Goal: Communication & Community: Answer question/provide support

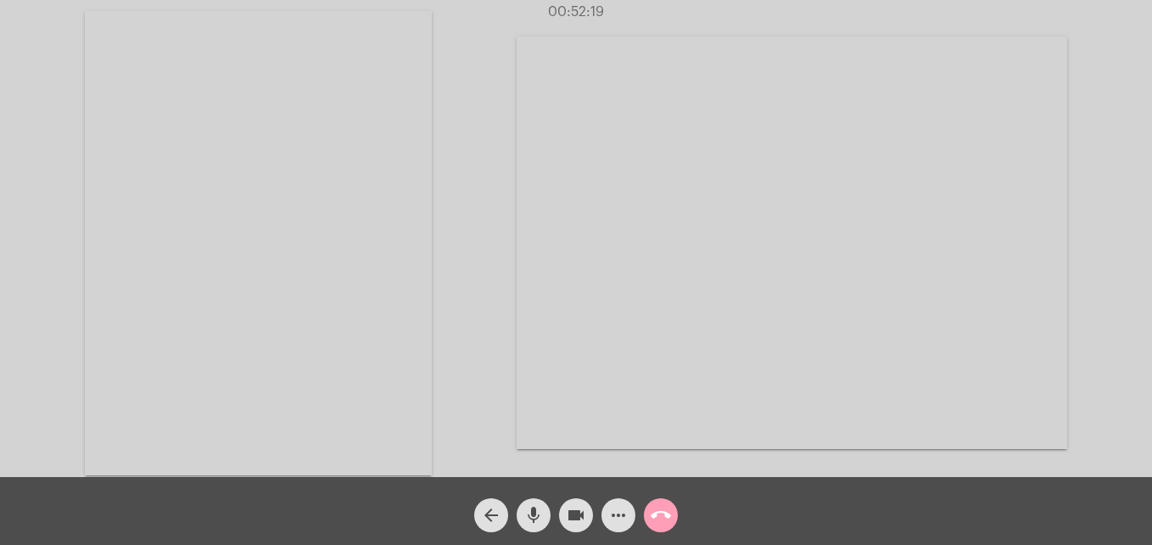
click at [653, 516] on mat-icon "call_end" at bounding box center [661, 515] width 20 height 20
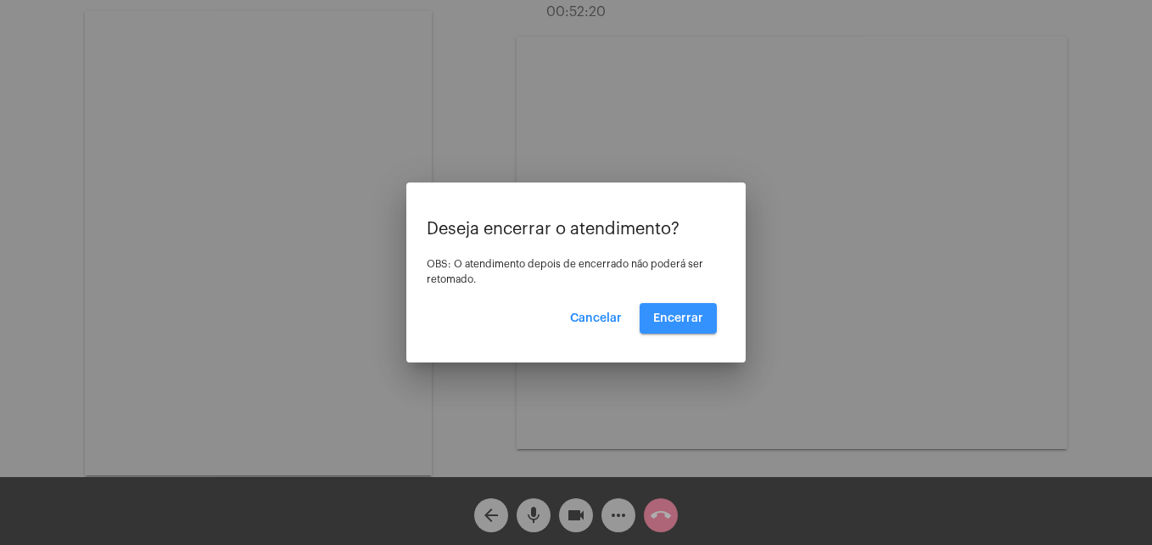
click at [696, 311] on button "Encerrar" at bounding box center [678, 318] width 77 height 31
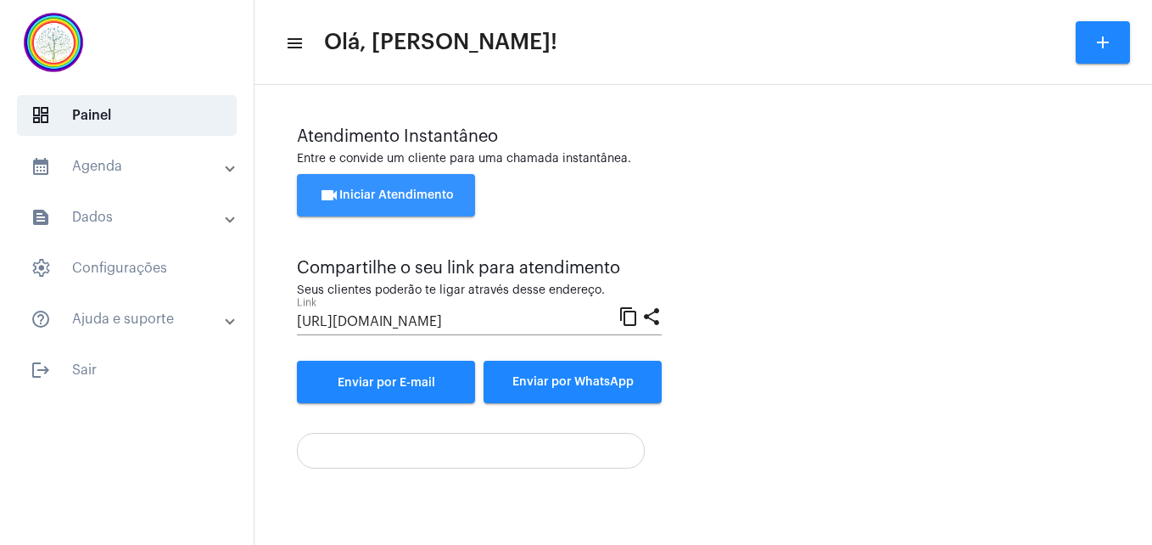
click at [415, 196] on span "videocam Iniciar Atendimento" at bounding box center [386, 195] width 135 height 12
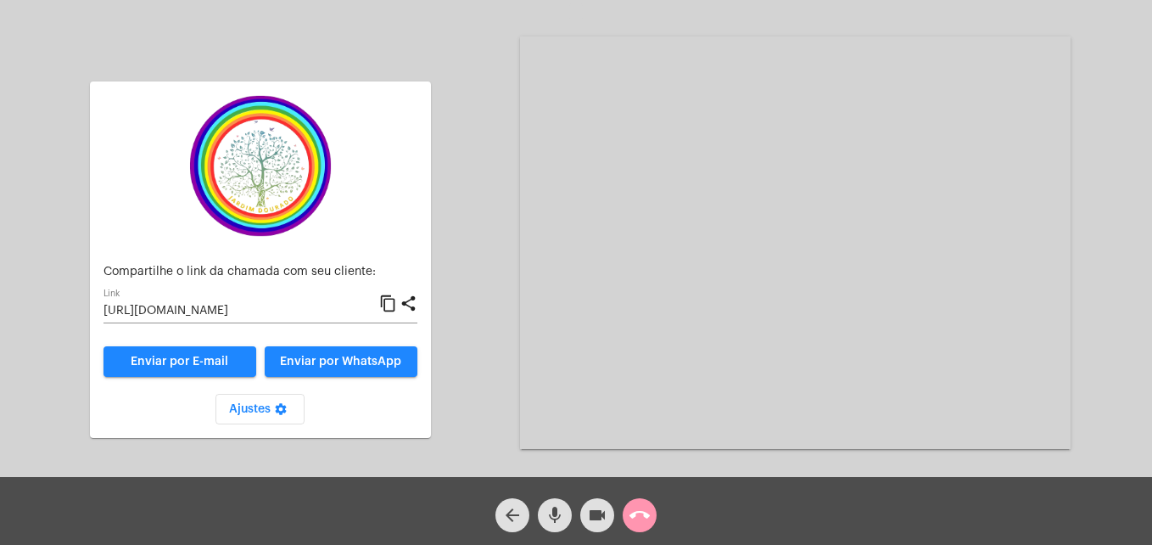
click at [389, 301] on mat-icon "content_copy" at bounding box center [388, 304] width 18 height 20
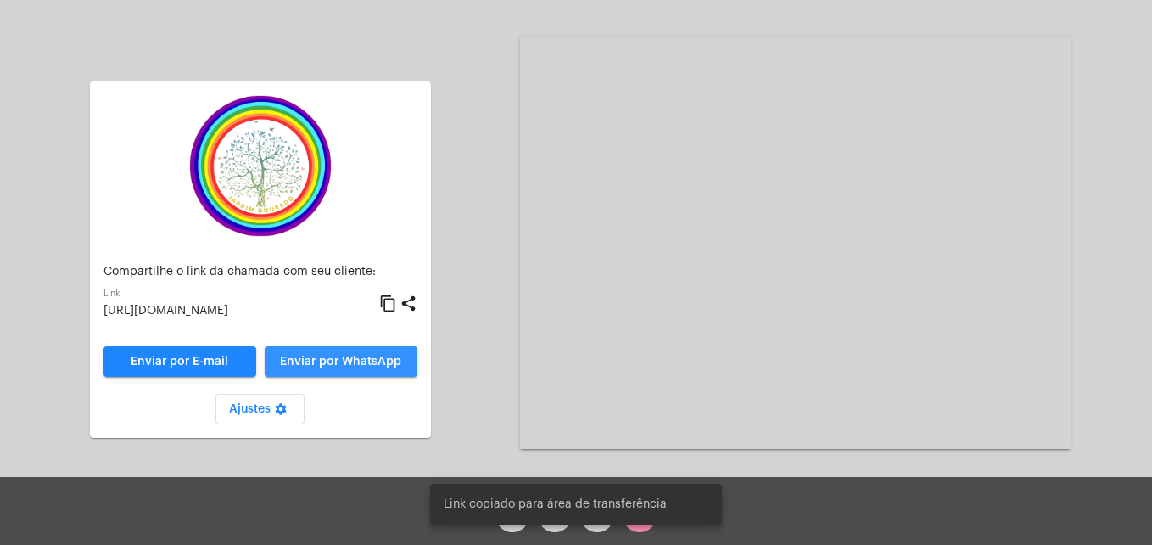
click at [370, 354] on button "Enviar por WhatsApp" at bounding box center [341, 361] width 153 height 31
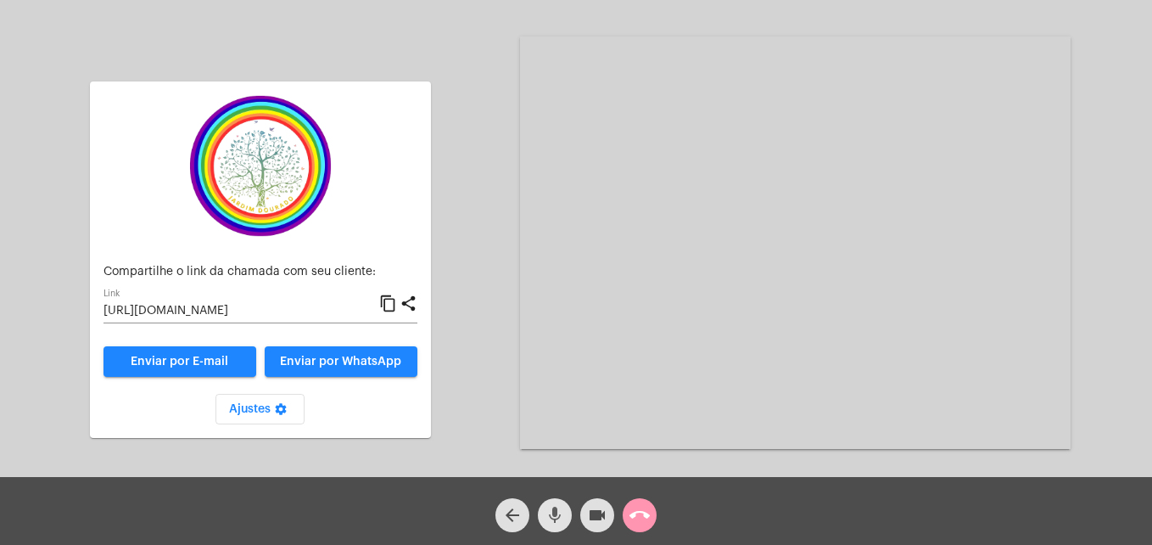
click at [554, 518] on mat-icon "mic" at bounding box center [555, 515] width 20 height 20
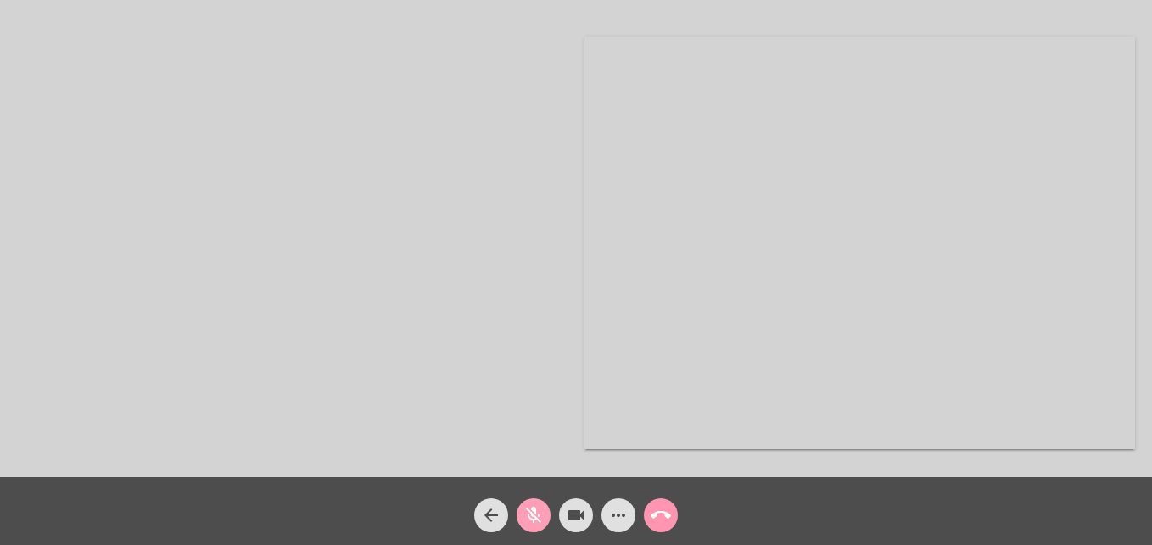
click at [534, 502] on span "mic_off" at bounding box center [533, 515] width 20 height 34
click at [984, 131] on video at bounding box center [1050, 80] width 196 height 147
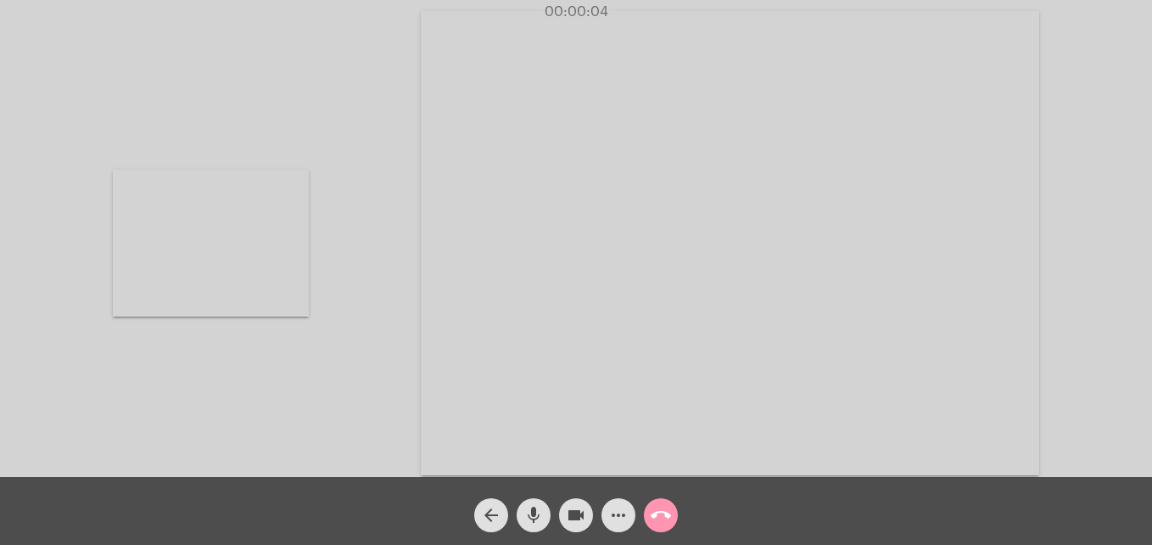
click at [464, 426] on video at bounding box center [730, 243] width 619 height 464
click at [664, 518] on mat-icon "call_end" at bounding box center [661, 515] width 20 height 20
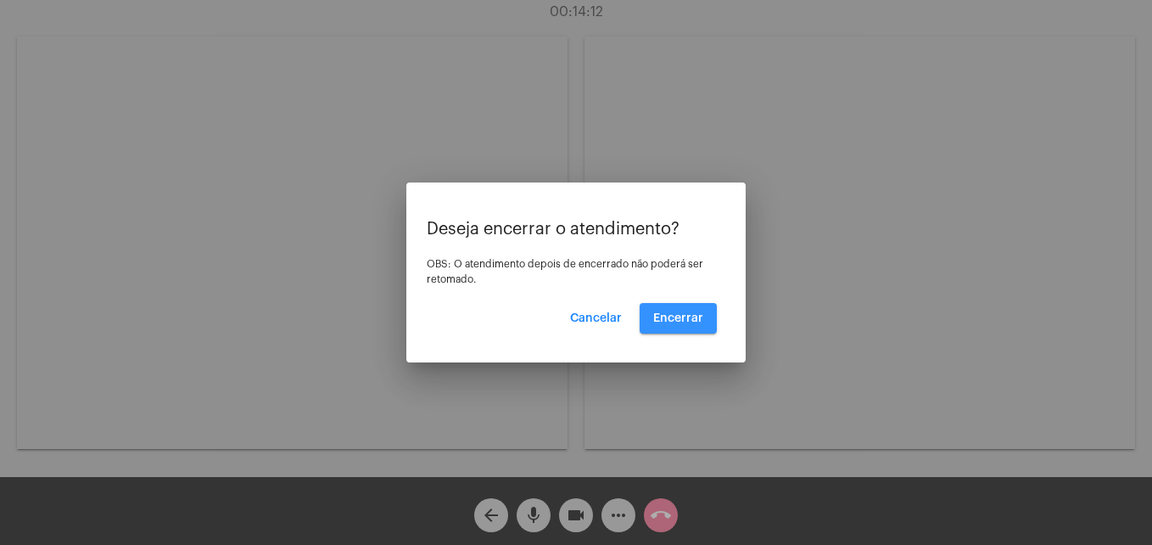
click at [678, 310] on button "Encerrar" at bounding box center [678, 318] width 77 height 31
